Goal: Use online tool/utility: Utilize a website feature to perform a specific function

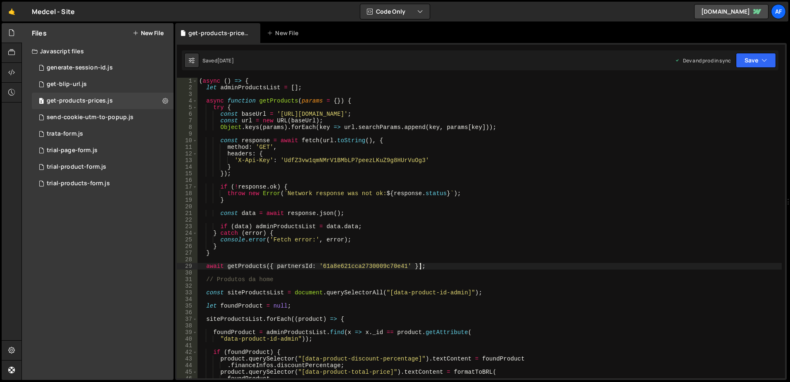
scroll to position [5248, 0]
click at [293, 185] on div "( async ( ) => { let adminProductsList = [ ] ; async function getProducts ( par…" at bounding box center [489, 235] width 584 height 314
type textarea "})();"
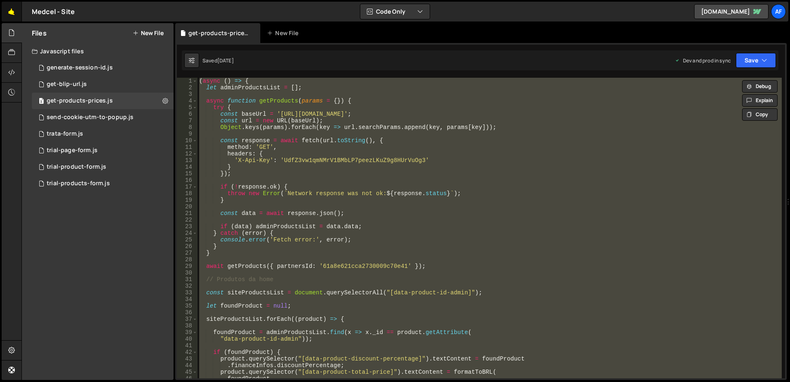
click at [7, 6] on link "🤙" at bounding box center [12, 12] width 20 height 20
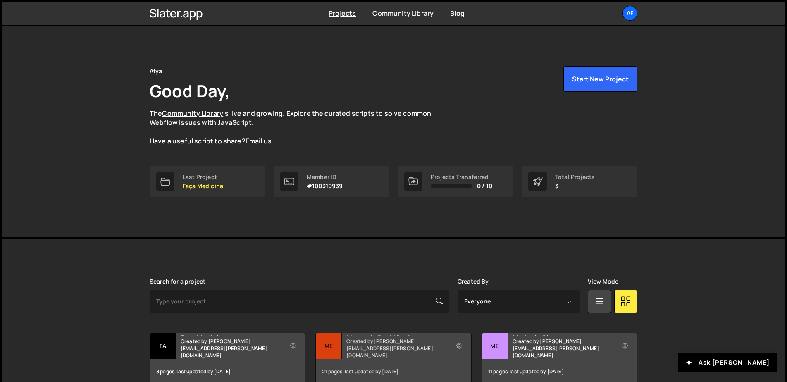
click at [356, 350] on small "Created by [PERSON_NAME][EMAIL_ADDRESS][PERSON_NAME][DOMAIN_NAME]" at bounding box center [396, 348] width 100 height 21
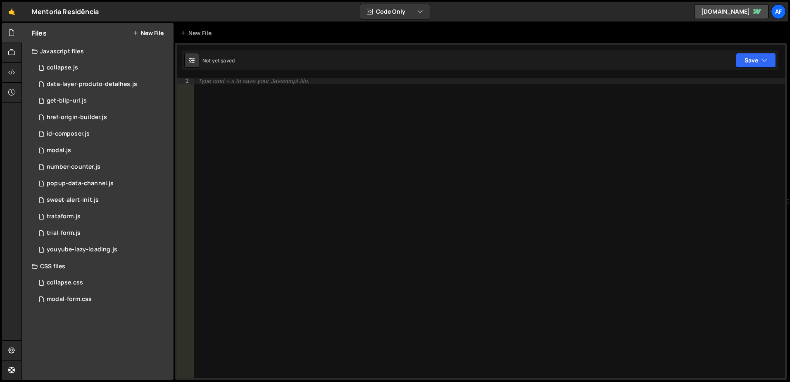
click at [157, 30] on button "New File" at bounding box center [148, 33] width 31 height 7
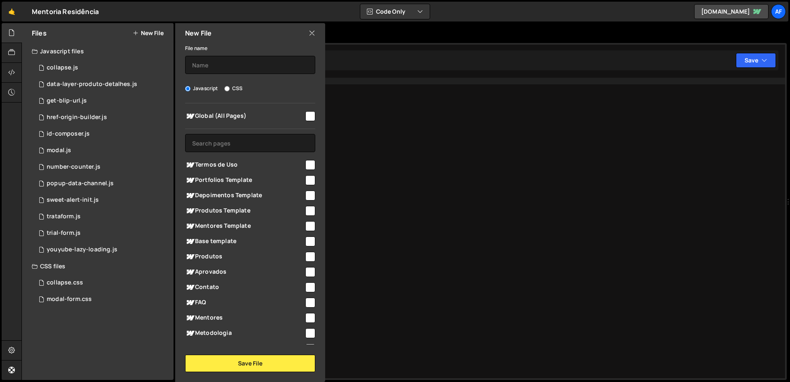
click at [245, 74] on div "File name Javascript CSS Global (All Pages) Save File" at bounding box center [250, 207] width 150 height 329
click at [248, 67] on input "text" at bounding box center [250, 65] width 130 height 18
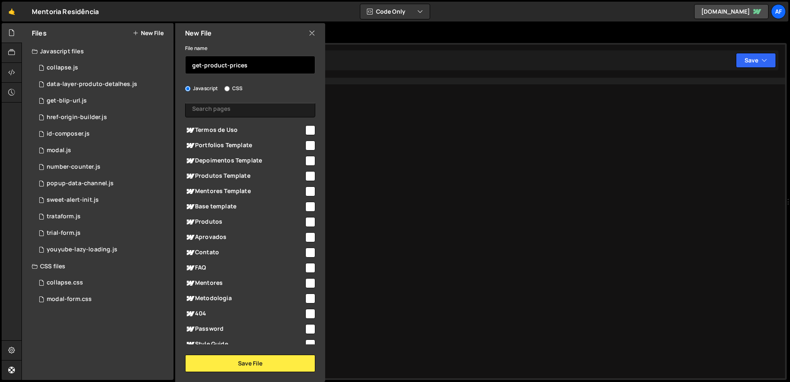
scroll to position [69, 0]
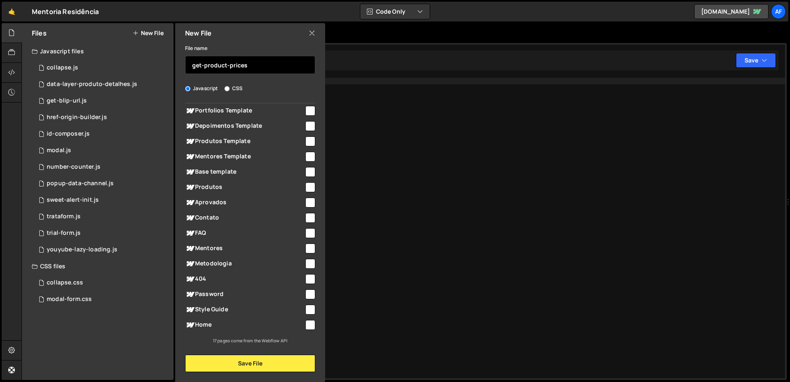
type input "get-product-prices"
click at [310, 325] on input "checkbox" at bounding box center [310, 325] width 10 height 10
checkbox input "true"
click at [312, 184] on div "Global (All Pages) Termos de Uso" at bounding box center [250, 223] width 150 height 241
click at [309, 185] on input "checkbox" at bounding box center [310, 187] width 10 height 10
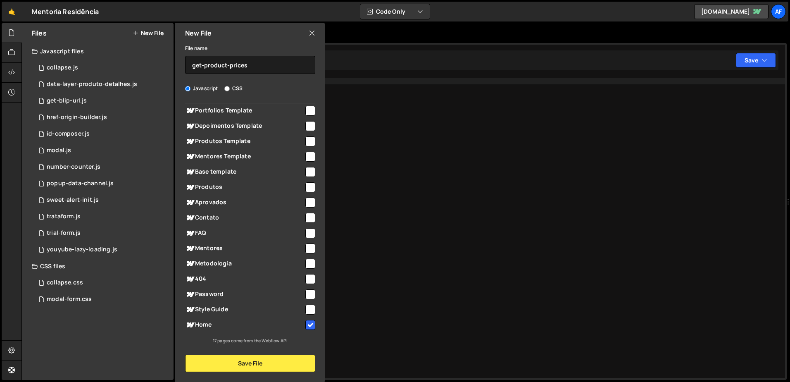
checkbox input "true"
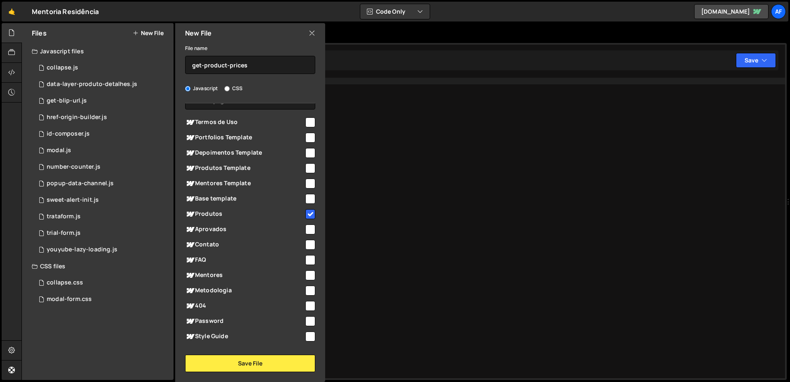
scroll to position [28, 0]
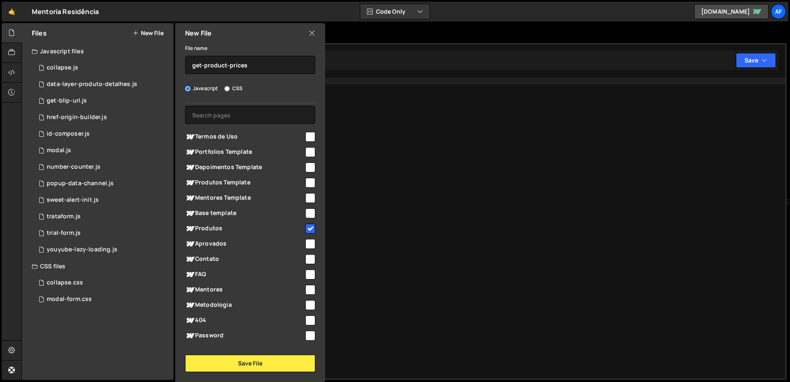
click at [307, 186] on input "checkbox" at bounding box center [310, 183] width 10 height 10
checkbox input "true"
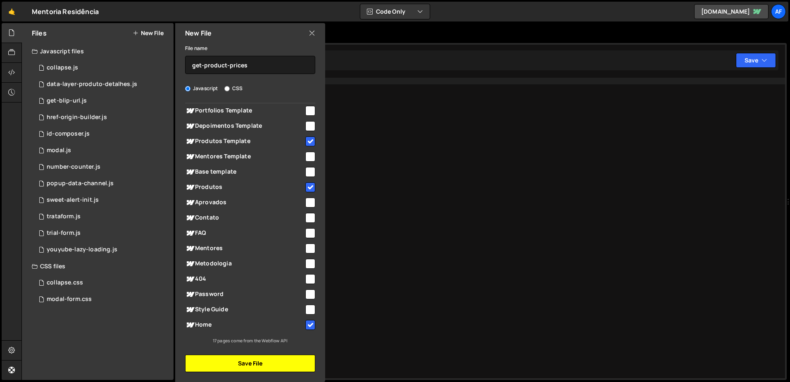
click at [265, 360] on button "Save File" at bounding box center [250, 362] width 130 height 17
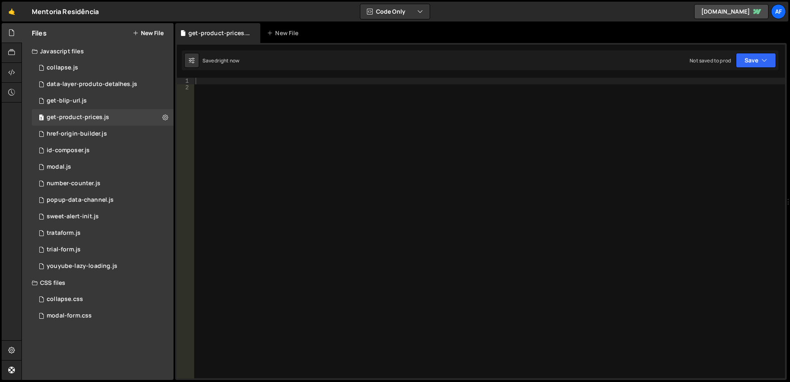
click at [304, 183] on div at bounding box center [489, 235] width 591 height 314
click at [320, 133] on div at bounding box center [489, 235] width 591 height 314
click at [321, 93] on div at bounding box center [489, 235] width 591 height 314
click at [326, 78] on div at bounding box center [489, 235] width 591 height 314
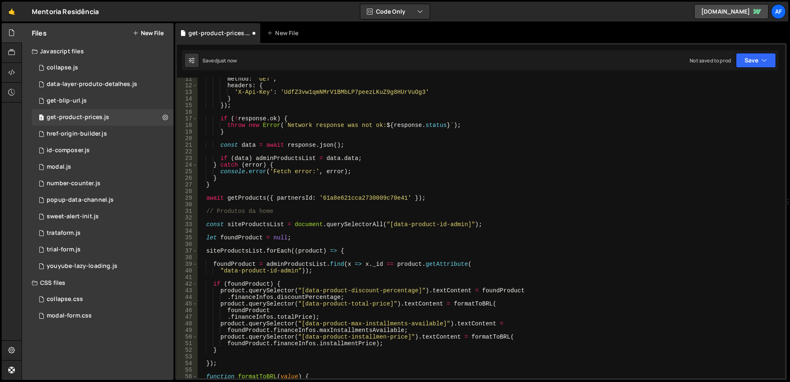
scroll to position [0, 0]
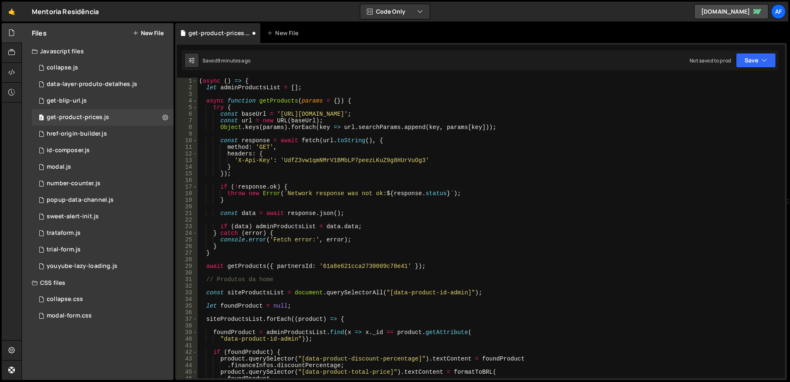
click at [369, 192] on div "( async ( ) => { let adminProductsList = [ ] ; async function getProducts ( par…" at bounding box center [489, 235] width 584 height 314
click at [245, 214] on div "( async ( ) => { let adminProductsList = [ ] ; async function getProducts ( par…" at bounding box center [489, 235] width 584 height 314
type textarea "const data = await response.json();"
click at [245, 214] on div "( async ( ) => { let adminProductsList = [ ] ; async function getProducts ( par…" at bounding box center [489, 235] width 584 height 314
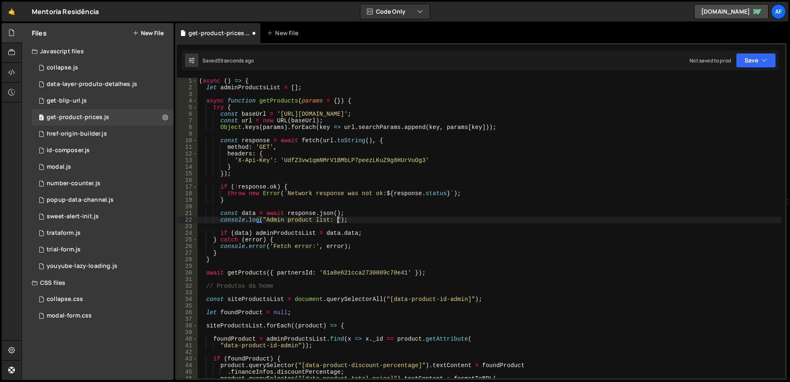
scroll to position [0, 10]
paste textarea "data"
click at [351, 271] on div "( async ( ) => { let adminProductsList = [ ] ; async function getProducts ( par…" at bounding box center [489, 235] width 584 height 314
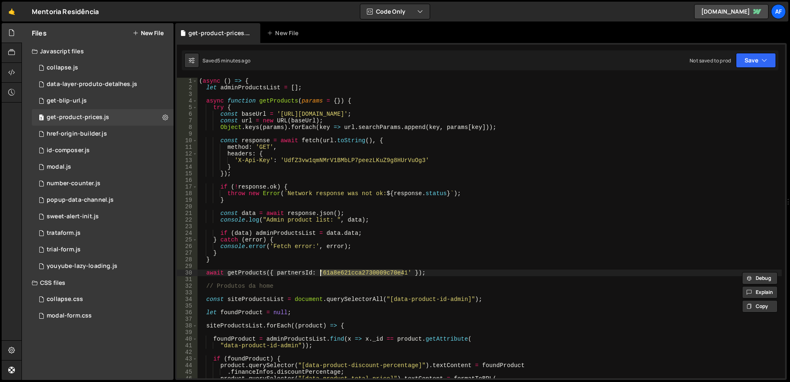
paste textarea "642298a1ecbf9000879a8bb"
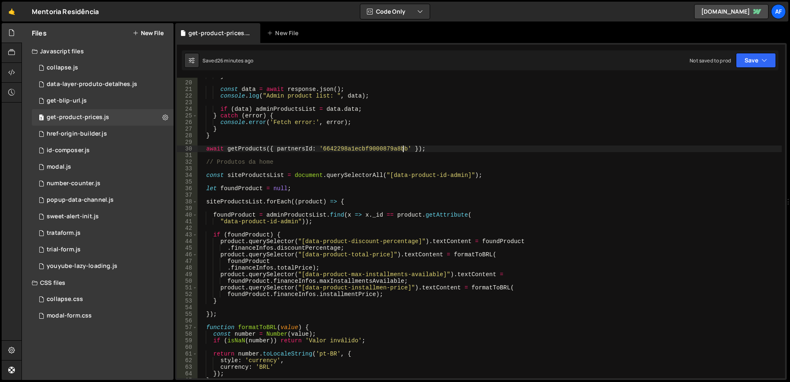
scroll to position [124, 0]
click at [382, 287] on div "} const data = await response . json ( ) ; console . log ( "Admin product list:…" at bounding box center [489, 230] width 584 height 314
click at [350, 250] on div "} const data = await response . json ( ) ; console . log ( "Admin product list:…" at bounding box center [489, 230] width 584 height 314
type textarea ".financeInfos.discountPercentage;"
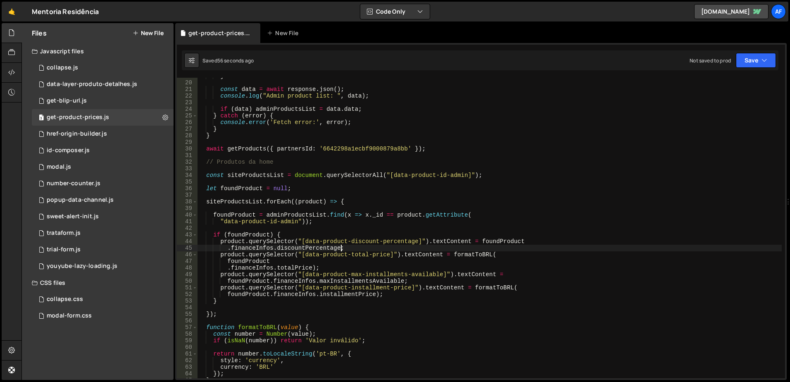
scroll to position [0, 2]
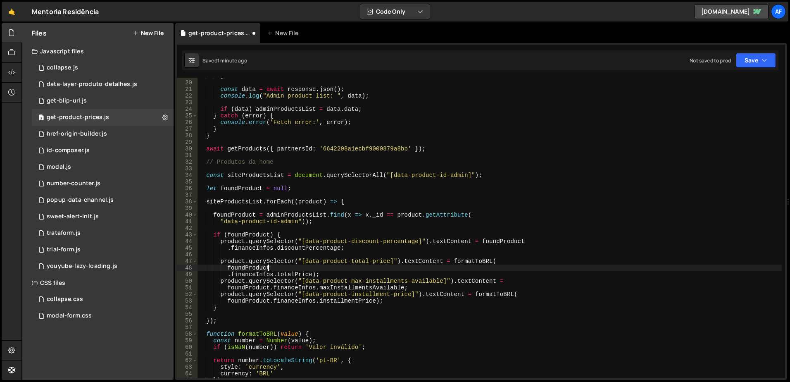
type textarea ".financeInfos.totalPrice);"
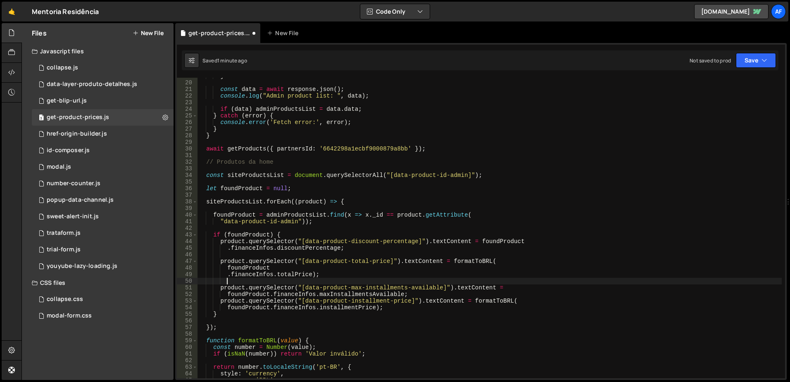
type textarea "foundProduct.financeInfos.maxInstallmentsAvailable;"
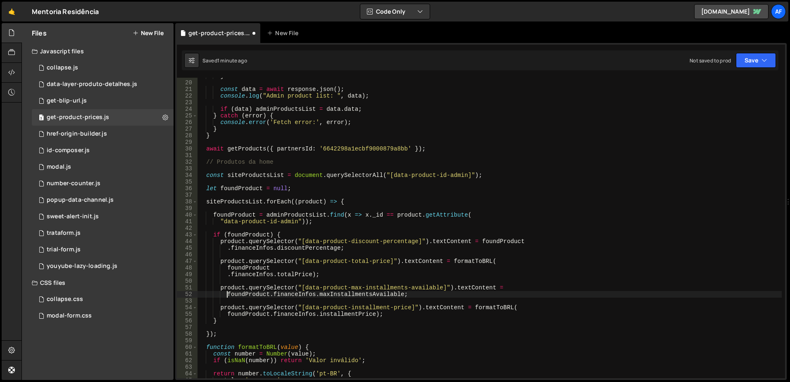
type textarea "product.querySelector("[data-product-max-installments-available]").textContent ="
type textarea "product.querySelector("[data-product-total-price]").textContent = formatToBRL("
type textarea "if (foundProduct) {"
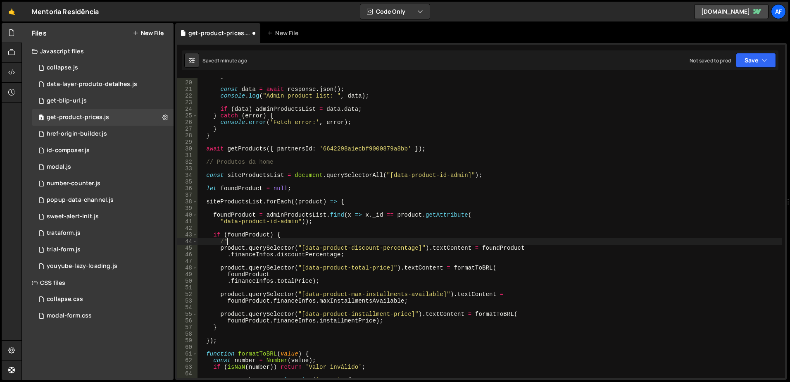
type textarea ".financeInfos.discountPercentage;"
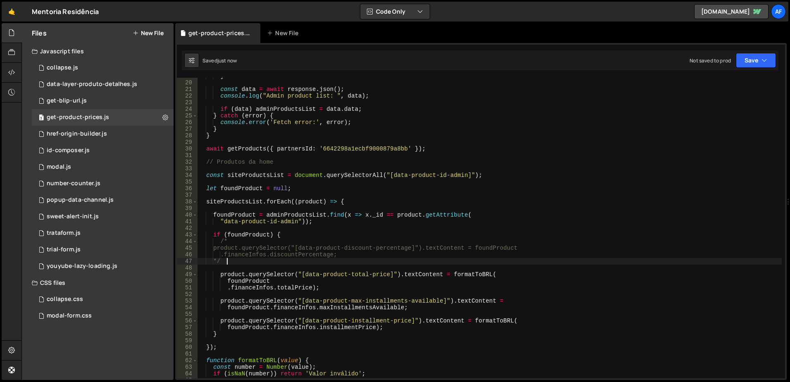
type textarea "*/"
click at [237, 259] on div "} const data = await response . json ( ) ; console . log ( "Admin product list:…" at bounding box center [489, 230] width 584 height 314
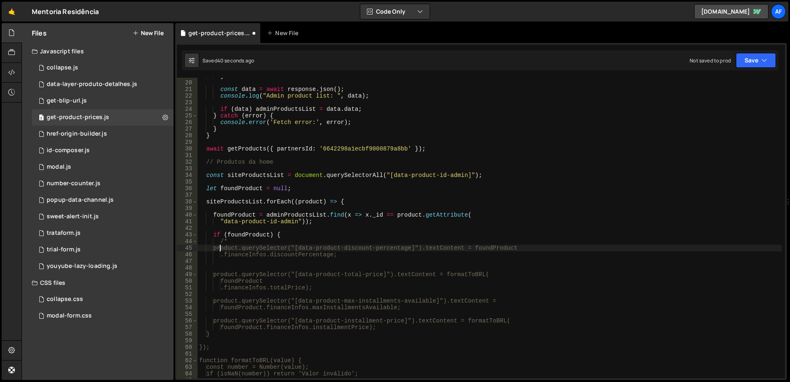
type textarea "/*"
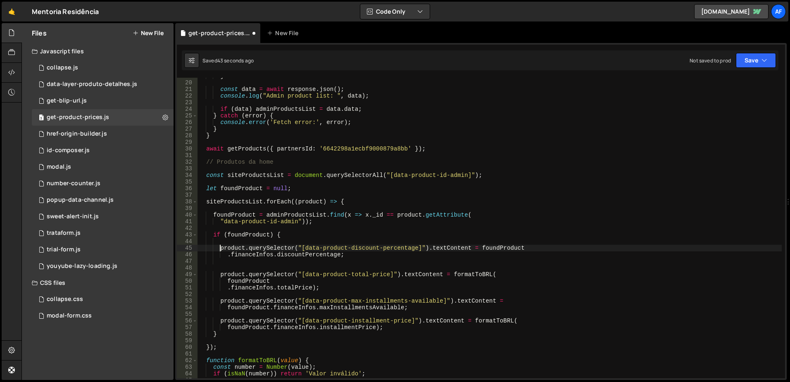
type textarea ".financeInfos.discountPercentage;"
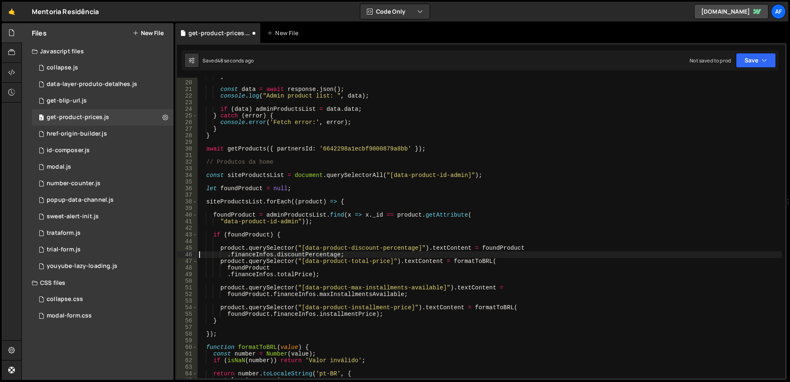
type textarea "product.querySelector("[data-product-discount-percentage]").textContent = found…"
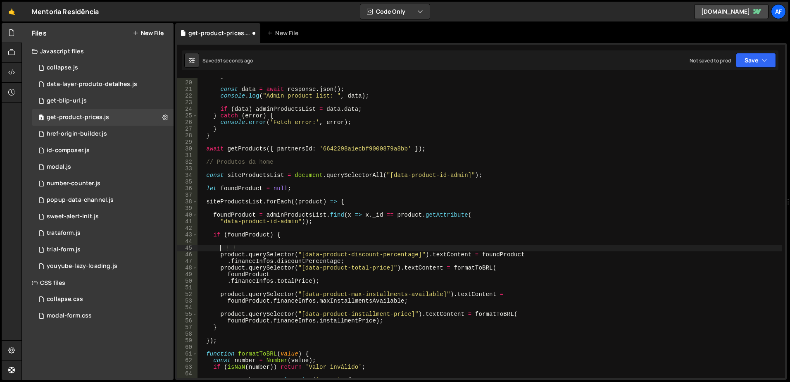
scroll to position [0, 2]
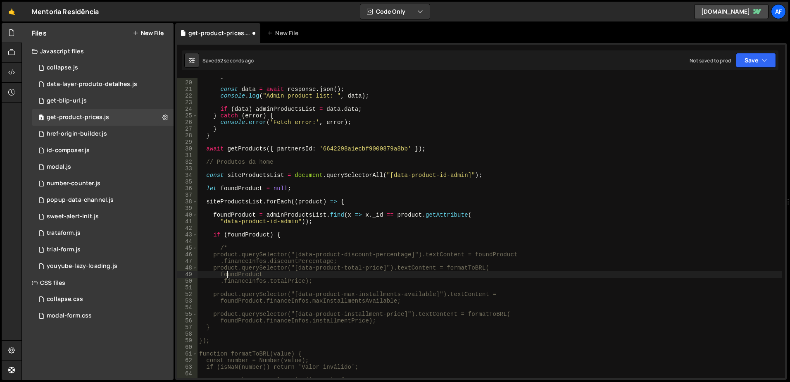
type textarea ".financeInfos.totalPrice);"
type textarea "*/"
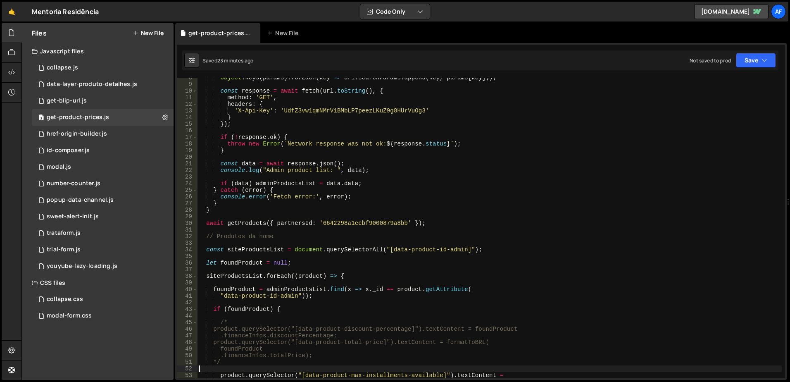
scroll to position [0, 0]
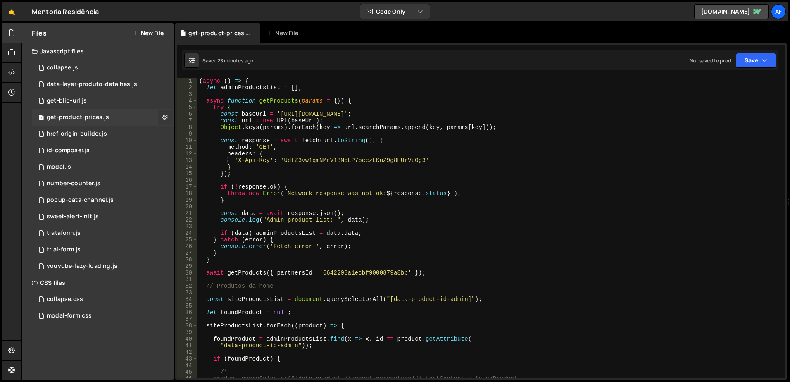
click at [167, 114] on icon at bounding box center [165, 117] width 6 height 8
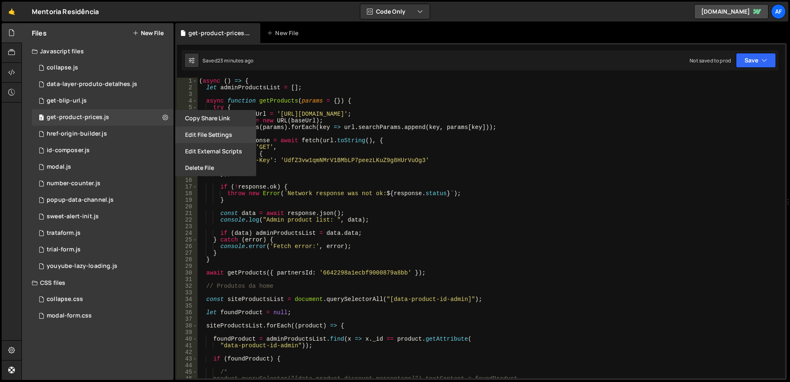
click at [207, 139] on button "Edit File Settings" at bounding box center [215, 134] width 81 height 17
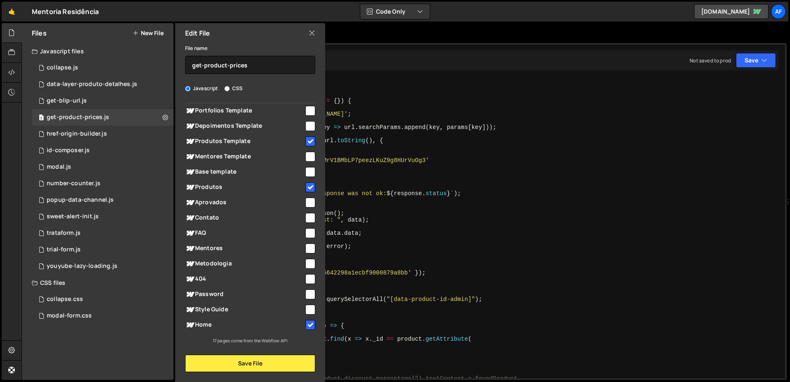
click at [480, 193] on div "( async ( ) => { let adminProductsList = [ ] ; async function getProducts ( par…" at bounding box center [489, 235] width 584 height 314
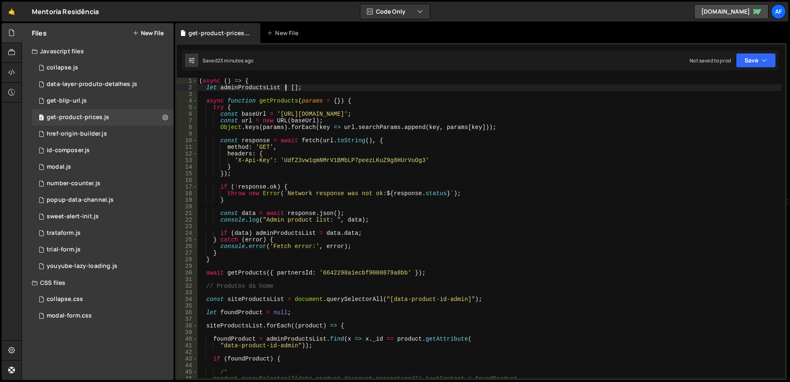
click at [285, 85] on div "( async ( ) => { let adminProductsList = [ ] ; async function getProducts ( par…" at bounding box center [489, 235] width 584 height 314
type textarea "let adminProductsList = [];"
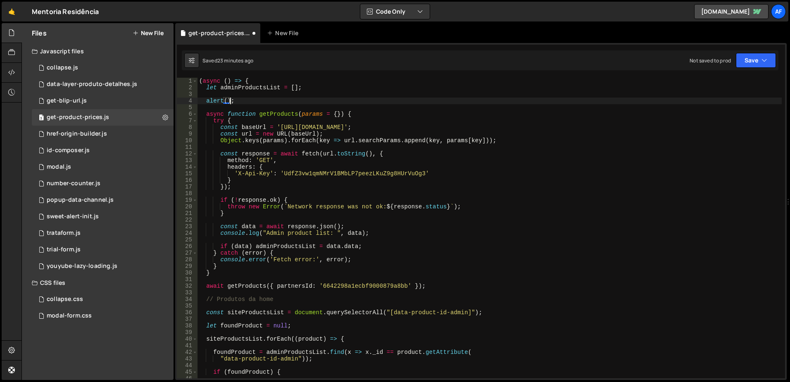
scroll to position [0, 2]
paste textarea ""TESTE""
type textarea "alert("TESTE");"
click at [271, 96] on div "( async ( ) => { let adminProductsList = [ ] ; alert ( "TESTE" ) ; async functi…" at bounding box center [489, 235] width 584 height 314
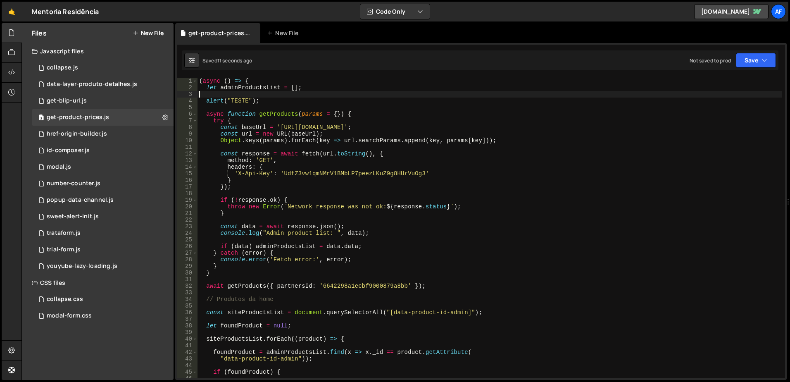
click at [273, 101] on div "( async ( ) => { let adminProductsList = [ ] ; alert ( "TESTE" ) ; async functi…" at bounding box center [489, 235] width 584 height 314
type textarea "alert("TESTE");"
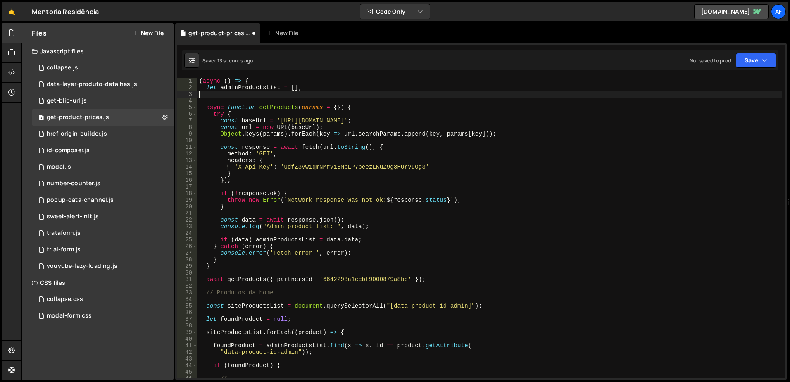
type textarea "let adminProductsList = [];"
